Goal: Task Accomplishment & Management: Manage account settings

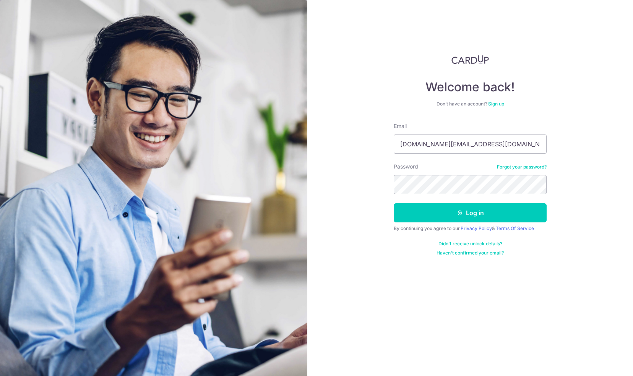
type input "weiniantan.sg@gmail.com"
click at [429, 209] on button "Log in" at bounding box center [470, 212] width 153 height 19
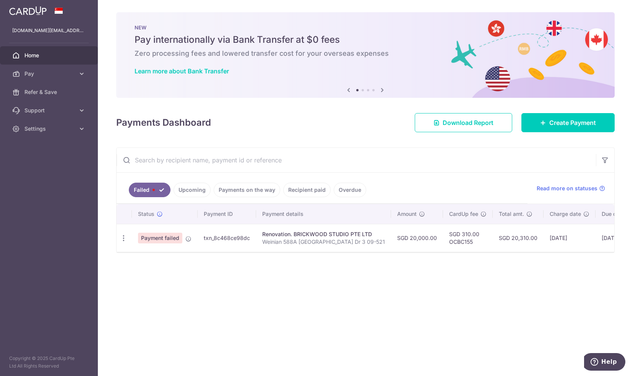
scroll to position [0, 64]
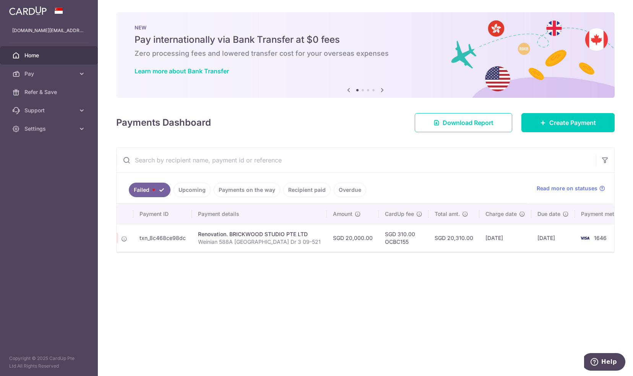
click at [577, 240] on img at bounding box center [584, 237] width 15 height 9
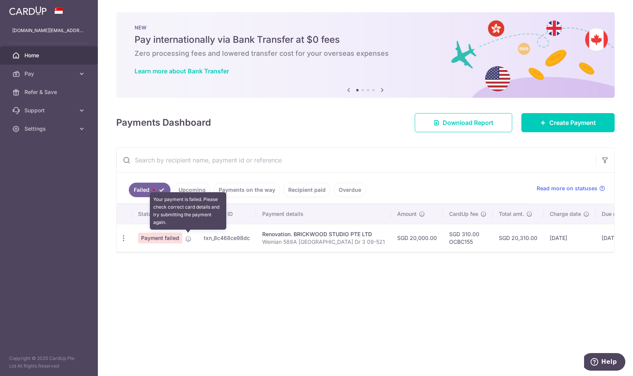
click at [186, 238] on icon at bounding box center [188, 239] width 6 height 6
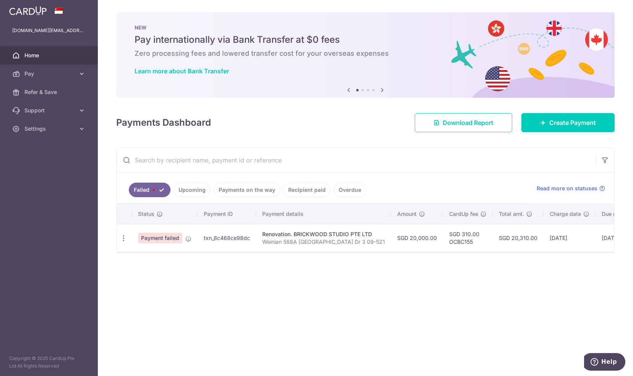
click at [153, 235] on span "Payment failed" at bounding box center [160, 238] width 44 height 11
click at [125, 236] on icon "button" at bounding box center [124, 238] width 8 height 8
click at [168, 257] on span "Update payment" at bounding box center [164, 258] width 52 height 9
radio input "true"
type input "20,000.00"
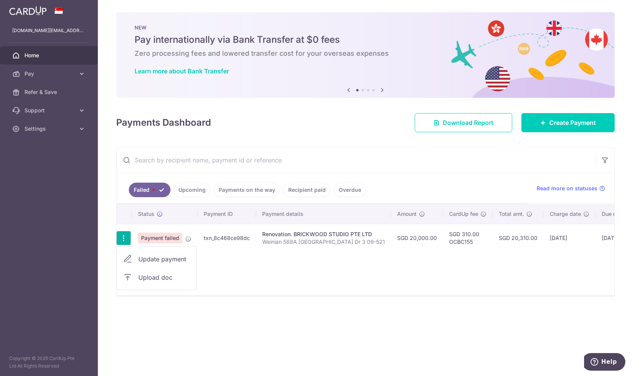
type input "Weinian 588A [GEOGRAPHIC_DATA] Dr 3 09-521"
type input "Deposit"
type input "OCBC155"
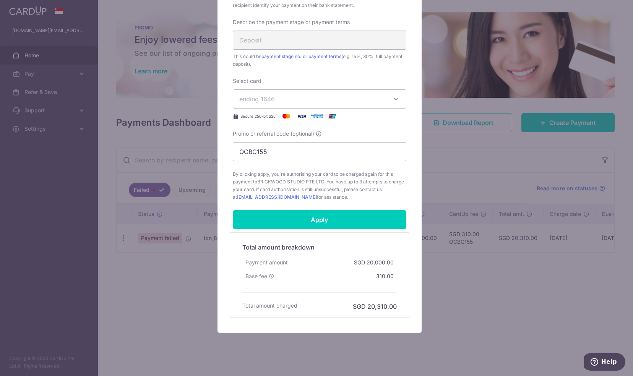
scroll to position [290, 0]
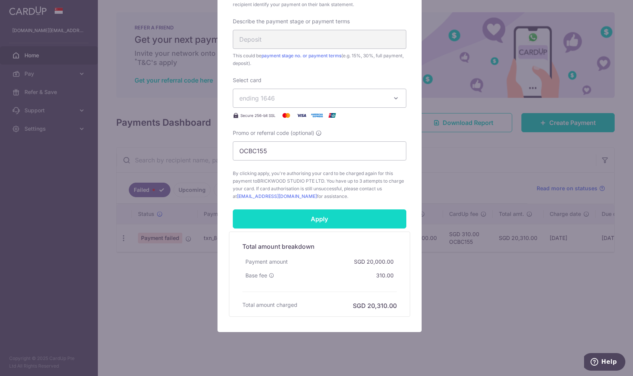
click at [369, 215] on input "Apply" at bounding box center [319, 218] width 173 height 19
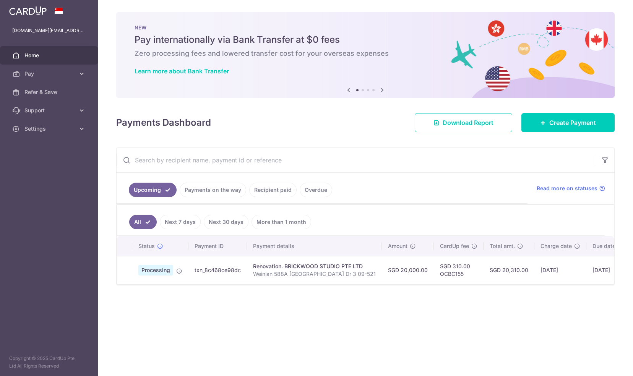
drag, startPoint x: 542, startPoint y: 281, endPoint x: 607, endPoint y: 281, distance: 65.0
click at [607, 281] on tr "Processing txn_8c468ce98dc Renovation. BRICKWOOD STUDIO PTE LTD Weinian 588A [G…" at bounding box center [402, 270] width 571 height 28
drag, startPoint x: 607, startPoint y: 281, endPoint x: 570, endPoint y: 308, distance: 45.7
click at [570, 308] on div "× Pause Schedule Pause all future payments in this series Pause just this one p…" at bounding box center [365, 188] width 535 height 376
click at [409, 337] on div "× Pause Schedule Pause all future payments in this series Pause just this one p…" at bounding box center [365, 188] width 535 height 376
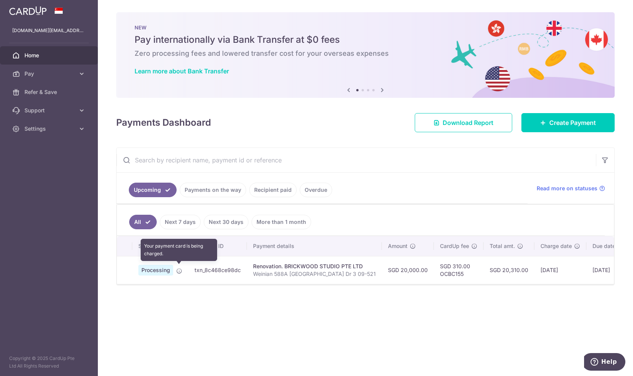
click at [181, 268] on icon at bounding box center [179, 271] width 6 height 6
click at [164, 270] on span "Processing" at bounding box center [155, 270] width 35 height 11
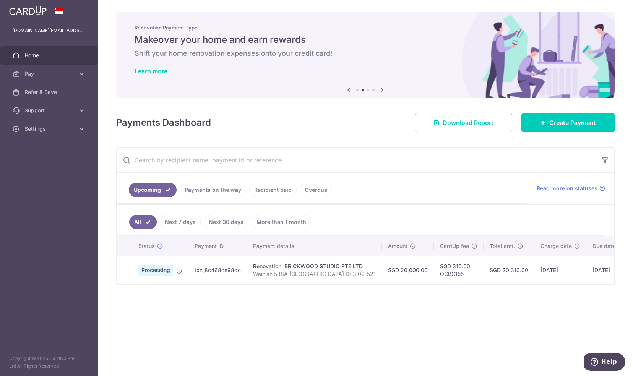
click at [217, 314] on div "× Pause Schedule Pause all future payments in this series Pause just this one p…" at bounding box center [365, 188] width 535 height 376
click at [292, 320] on div "× Pause Schedule Pause all future payments in this series Pause just this one p…" at bounding box center [365, 188] width 535 height 376
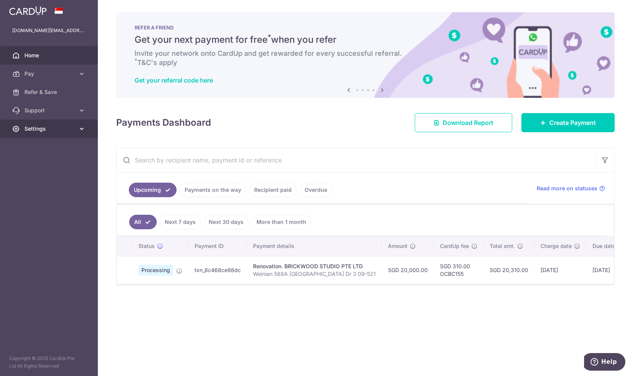
click at [37, 127] on span "Settings" at bounding box center [49, 129] width 50 height 8
click at [36, 162] on span "Logout" at bounding box center [49, 166] width 50 height 8
